Goal: Task Accomplishment & Management: Manage account settings

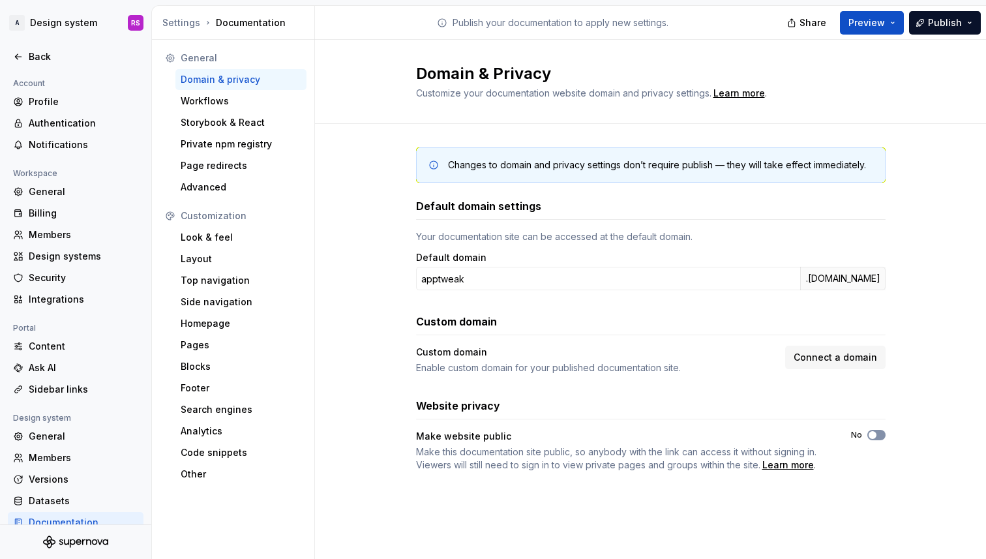
click at [875, 434] on span "button" at bounding box center [873, 435] width 8 height 8
click at [881, 435] on button "No" at bounding box center [877, 435] width 18 height 10
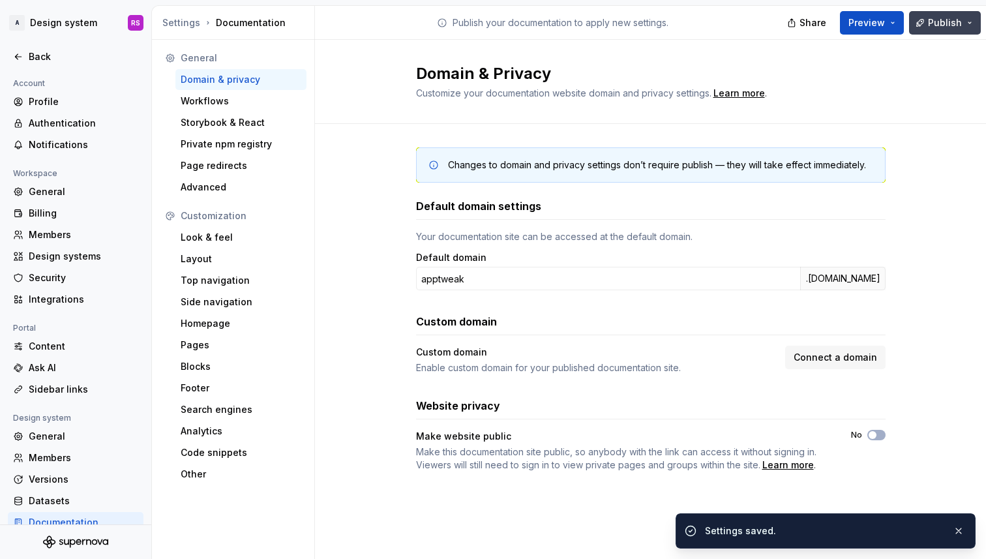
click at [927, 29] on button "Publish" at bounding box center [945, 22] width 72 height 23
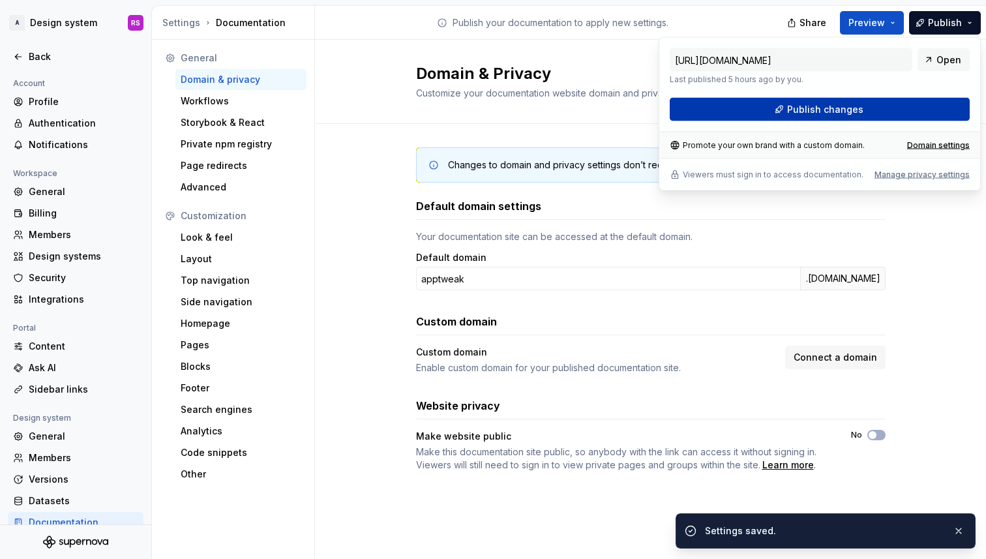
click at [907, 114] on button "Publish changes" at bounding box center [820, 109] width 300 height 23
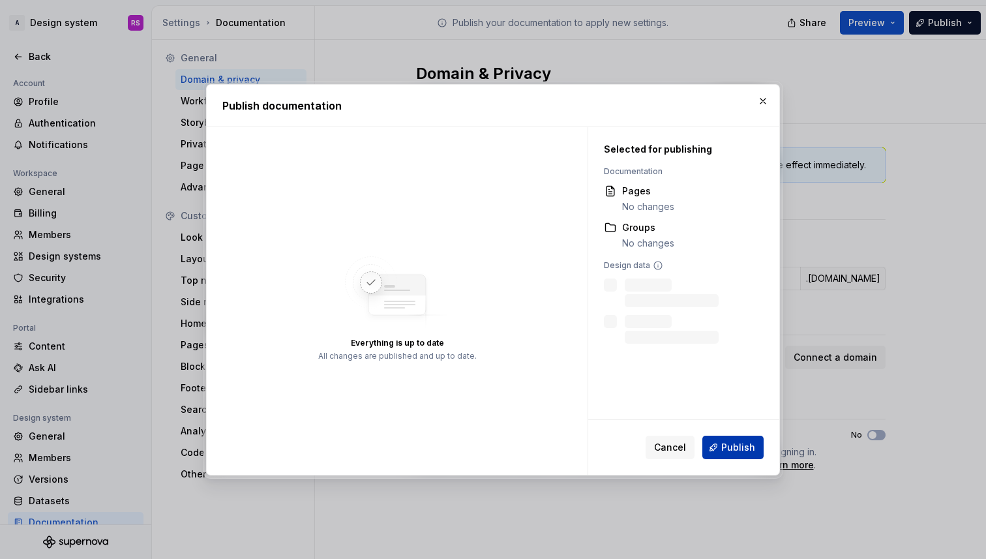
click at [749, 443] on span "Publish" at bounding box center [739, 447] width 34 height 13
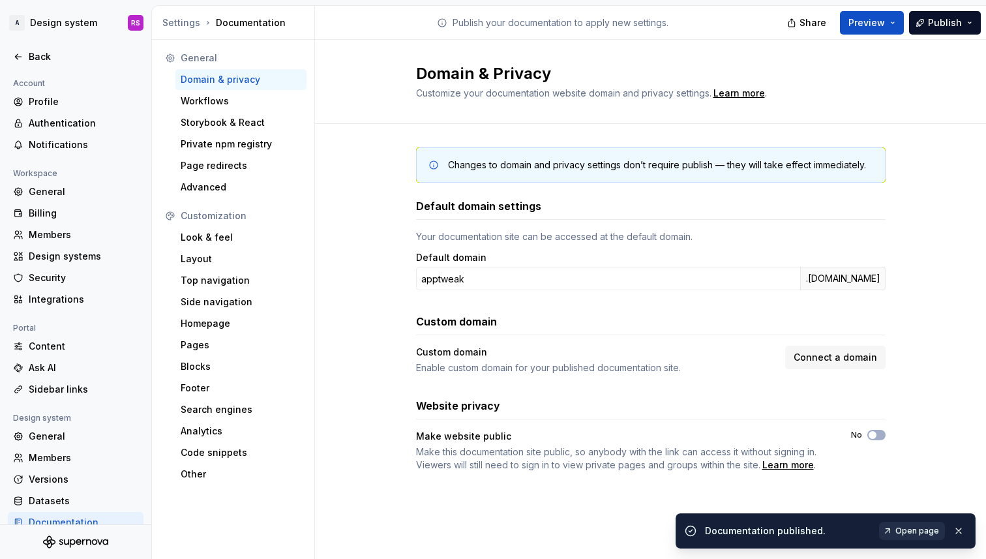
click at [916, 534] on span "Open page" at bounding box center [918, 531] width 44 height 10
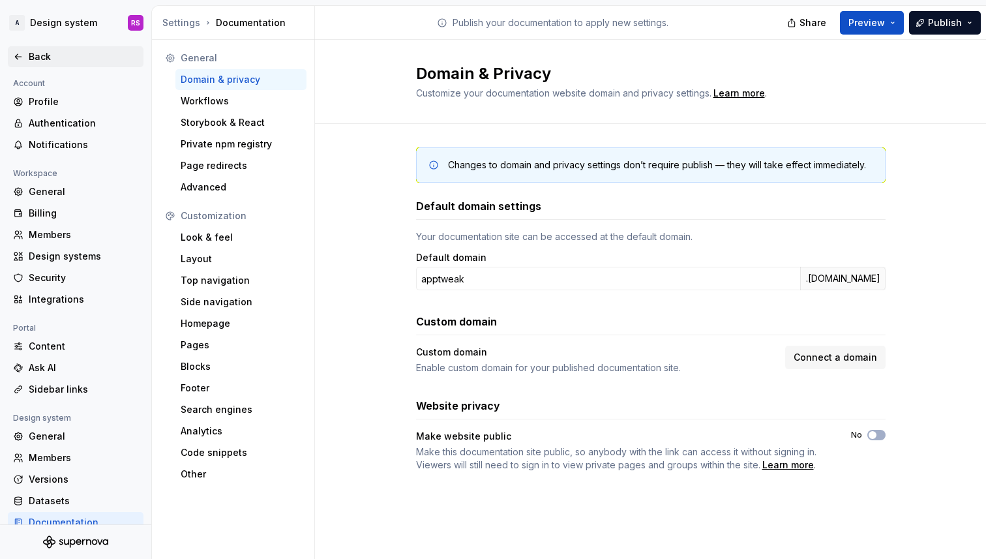
click at [47, 52] on div "Back" at bounding box center [84, 56] width 110 height 13
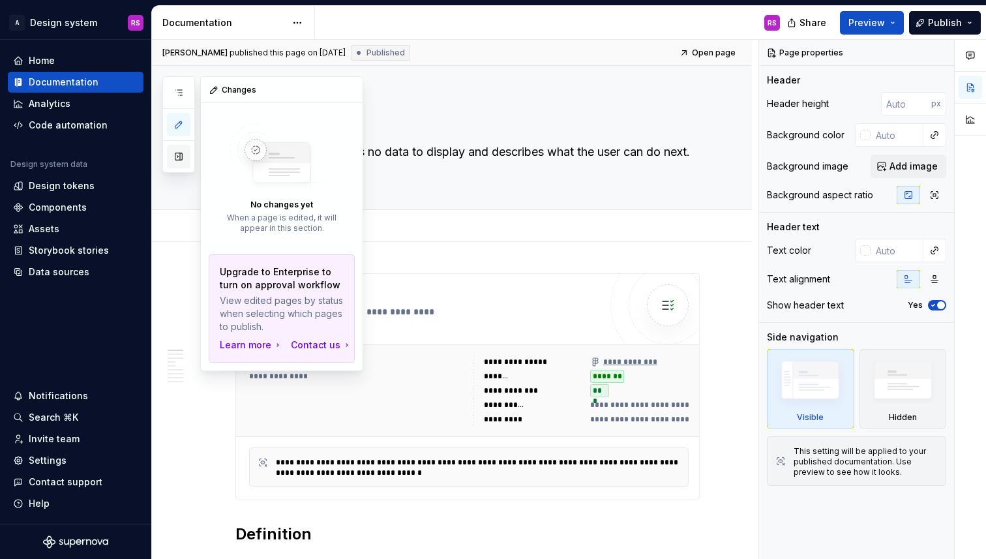
click at [181, 158] on button "button" at bounding box center [178, 156] width 23 height 23
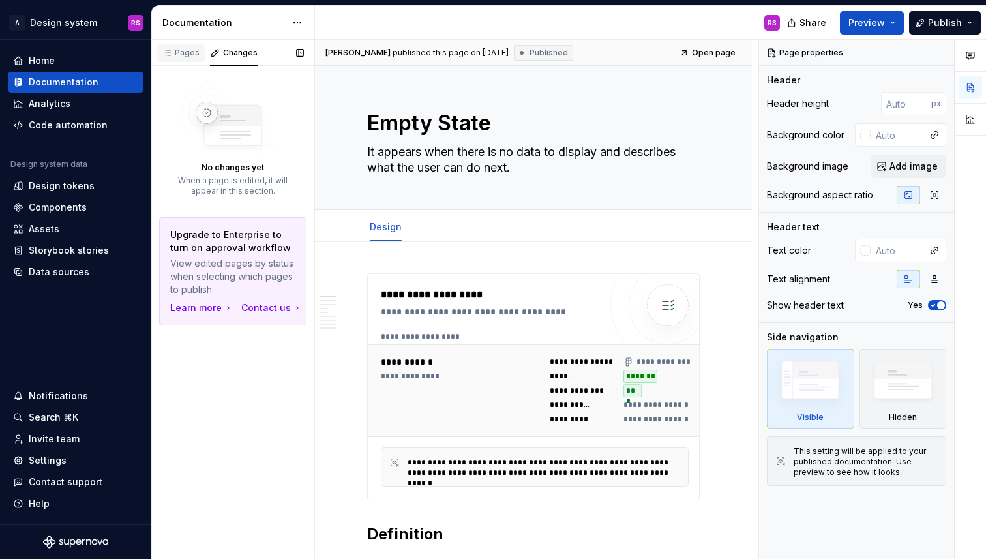
click at [178, 59] on div "Pages" at bounding box center [181, 53] width 48 height 18
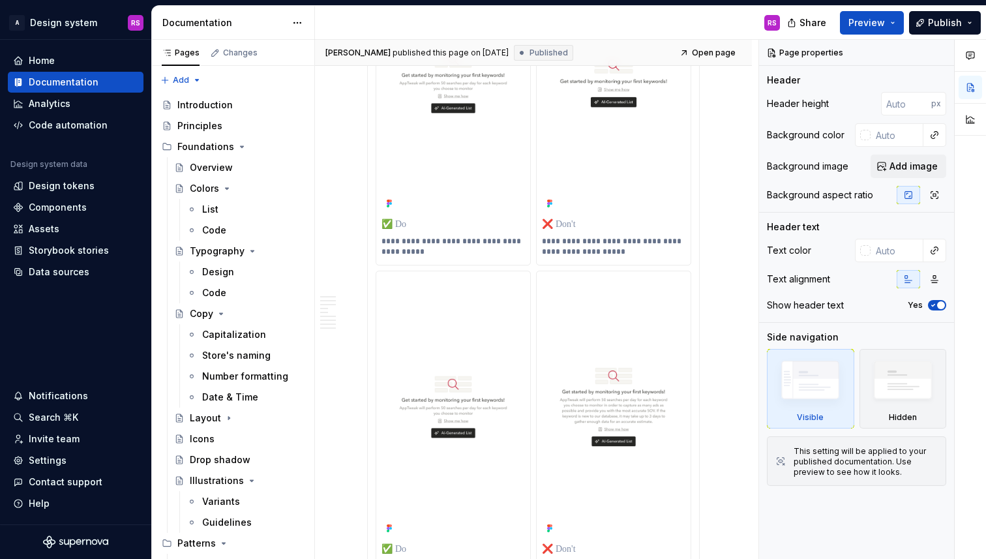
scroll to position [4182, 0]
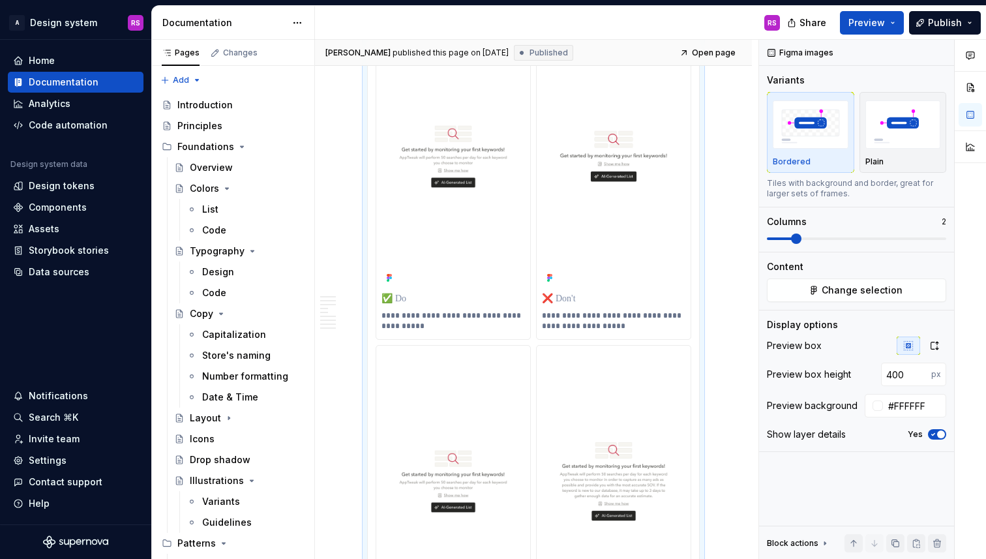
scroll to position [3673, 0]
click at [825, 291] on span "Change selection" at bounding box center [862, 290] width 81 height 13
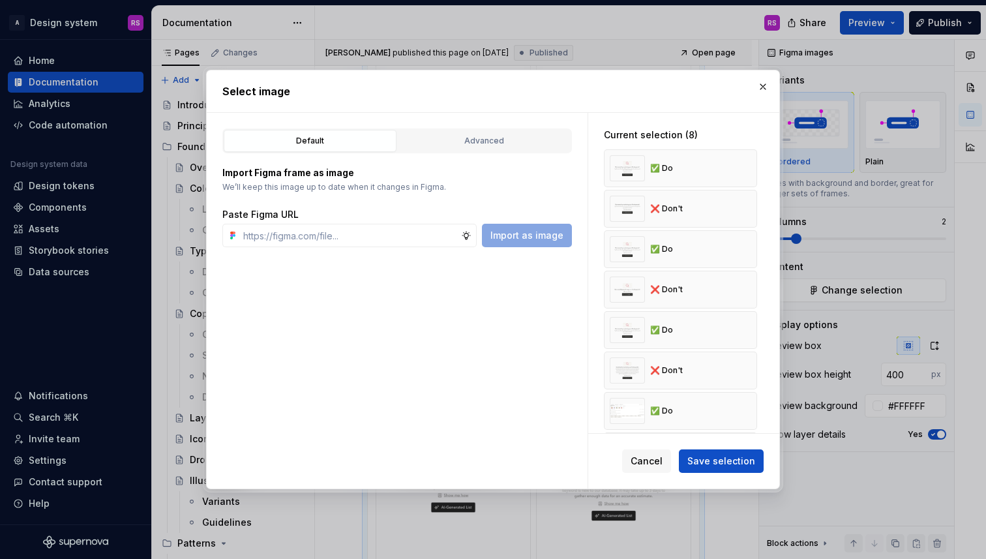
click at [519, 123] on div "Default Advanced Import Figma frame as image We’ll keep this image up to date w…" at bounding box center [397, 301] width 381 height 376
click at [519, 134] on button "Advanced" at bounding box center [484, 141] width 173 height 22
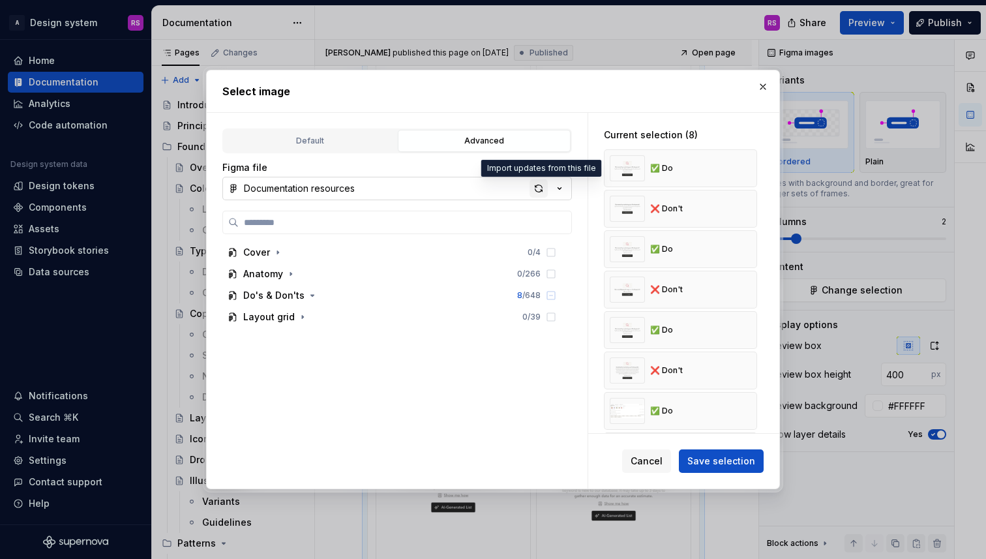
click at [543, 190] on div "button" at bounding box center [539, 188] width 18 height 18
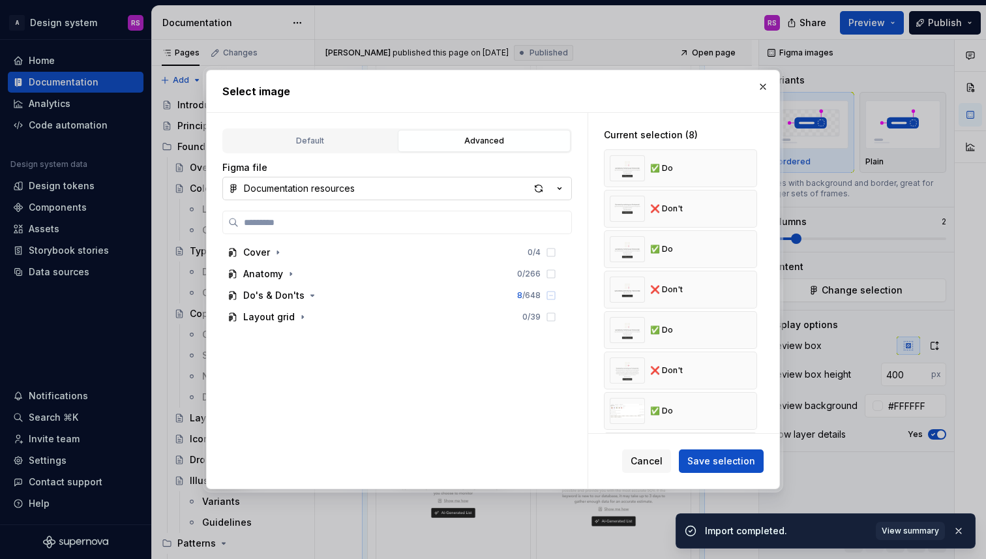
click at [755, 84] on button "button" at bounding box center [763, 87] width 18 height 18
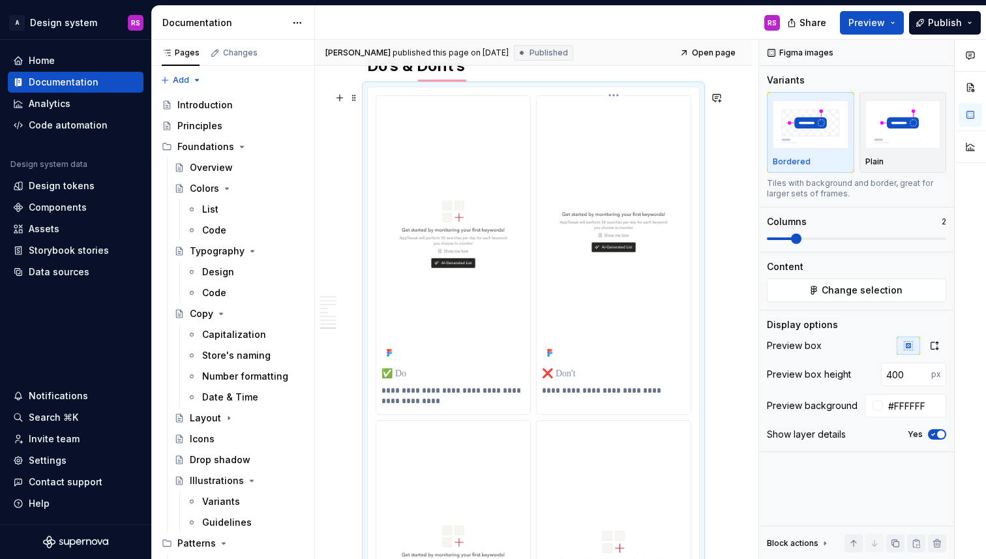
scroll to position [3272, 0]
click at [924, 20] on button "Publish" at bounding box center [945, 22] width 72 height 23
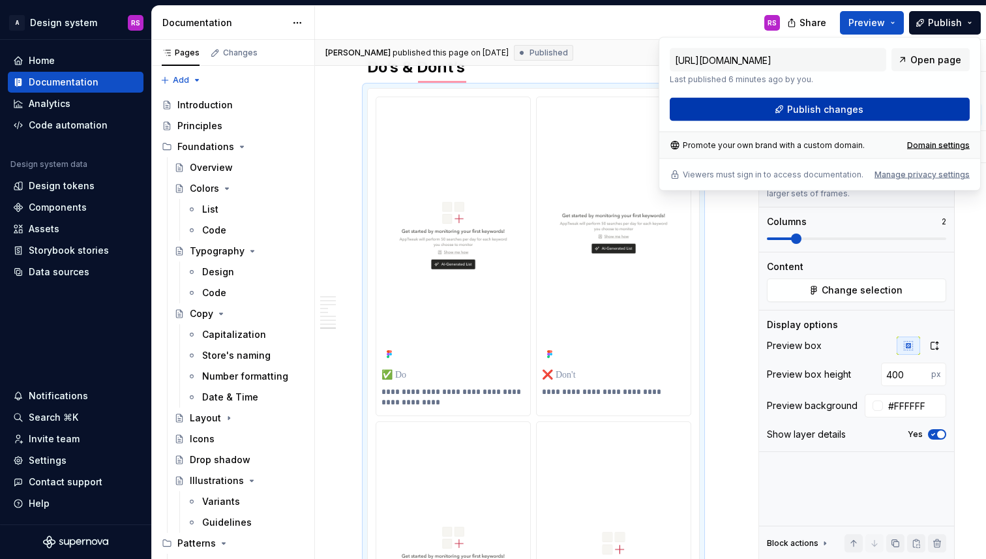
click at [853, 101] on button "Publish changes" at bounding box center [820, 109] width 300 height 23
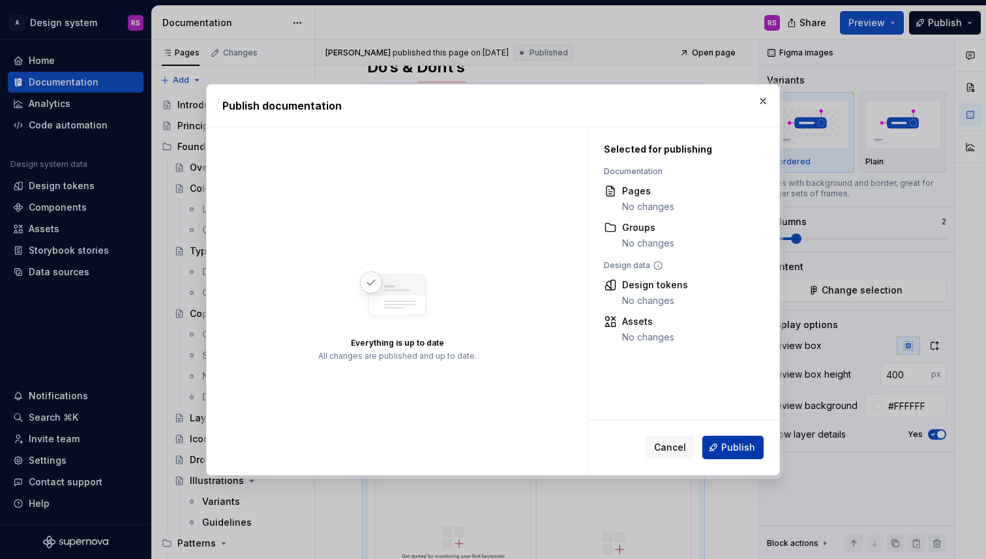
click at [740, 442] on span "Publish" at bounding box center [739, 447] width 34 height 13
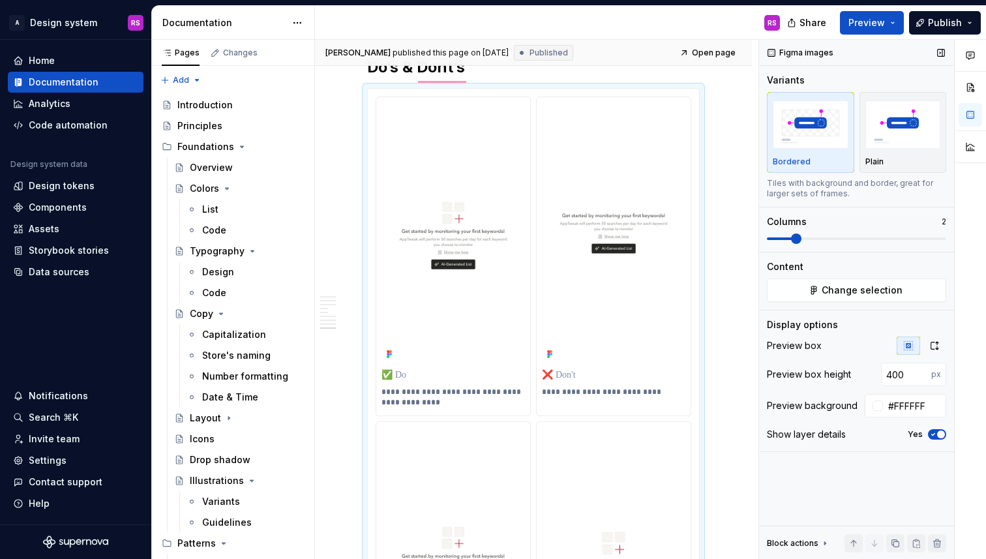
type textarea "*"
